Goal: Obtain resource: Download file/media

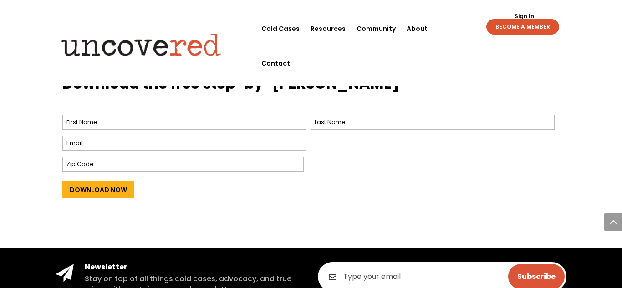
scroll to position [384, 0]
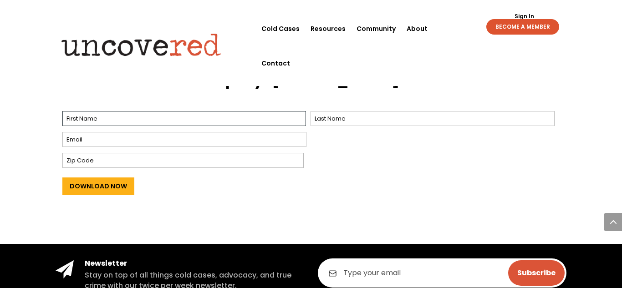
click at [281, 120] on input "First" at bounding box center [184, 118] width 244 height 15
type input "AjiYanna"
type input "[PERSON_NAME]"
type input "[EMAIL_ADDRESS][DOMAIN_NAME]"
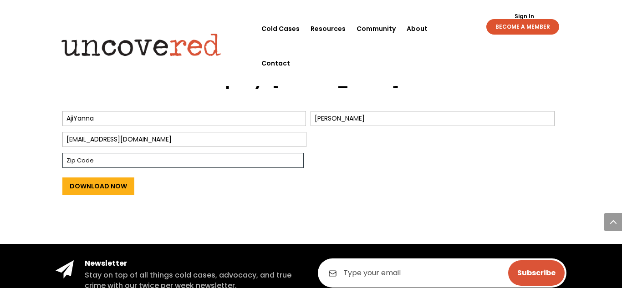
type input "65109"
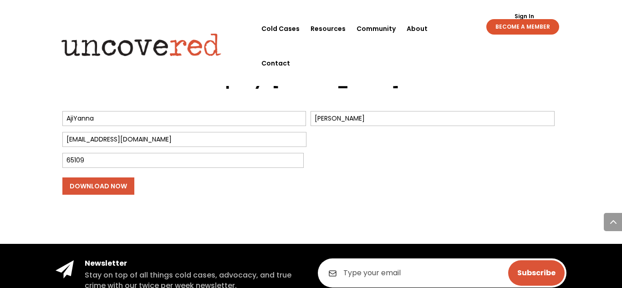
click at [103, 194] on input "Download Now" at bounding box center [98, 186] width 72 height 17
click at [114, 192] on input "Download Now" at bounding box center [98, 186] width 72 height 17
click at [187, 193] on div "Download Now" at bounding box center [311, 184] width 498 height 29
